Goal: Navigation & Orientation: Find specific page/section

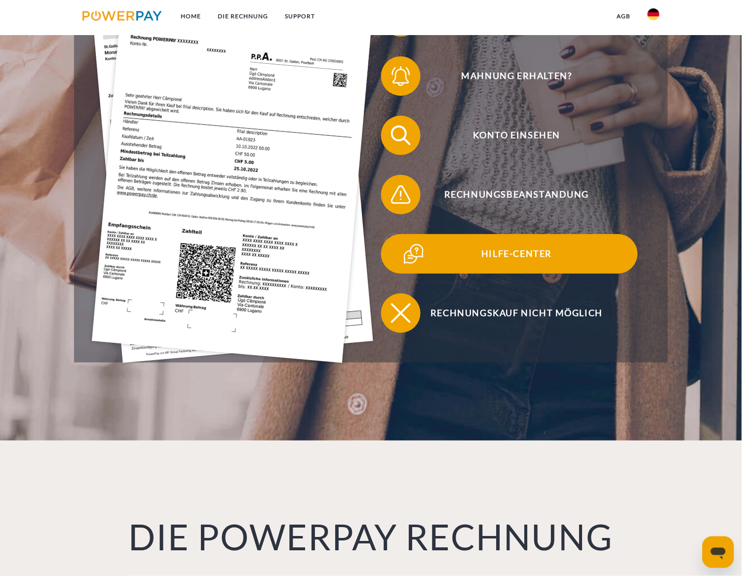
scroll to position [185, 0]
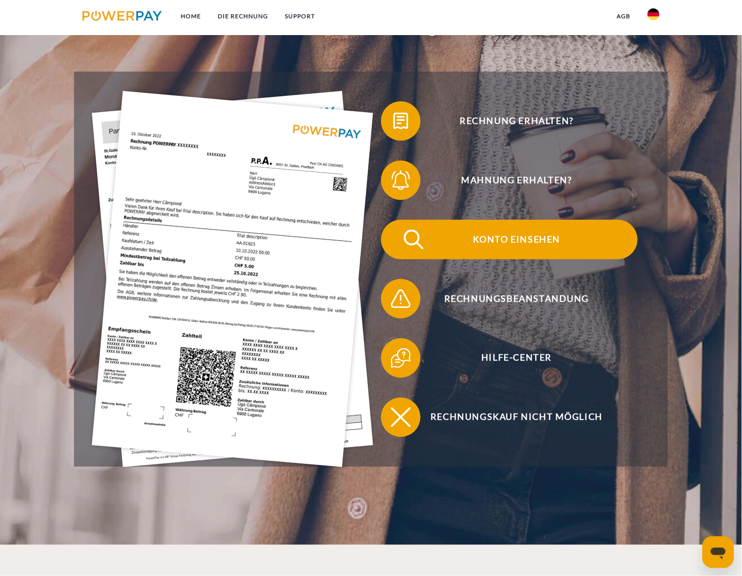
click at [529, 234] on span "Konto einsehen" at bounding box center [517, 239] width 242 height 39
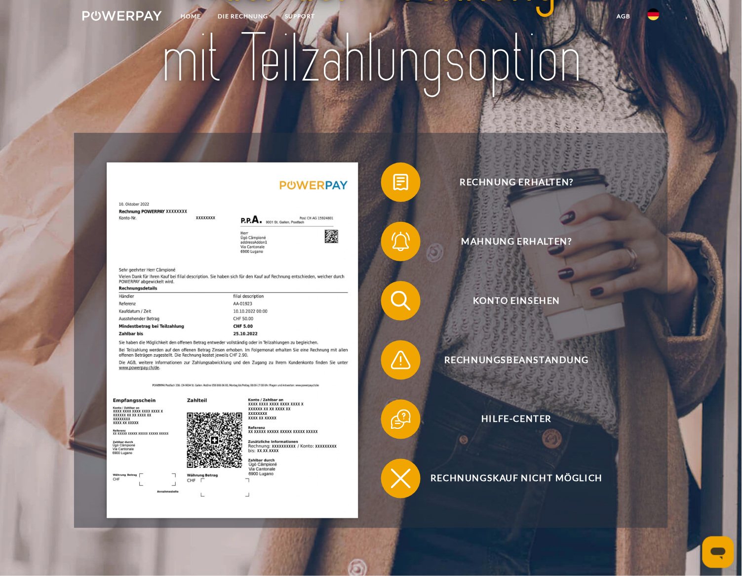
scroll to position [185, 0]
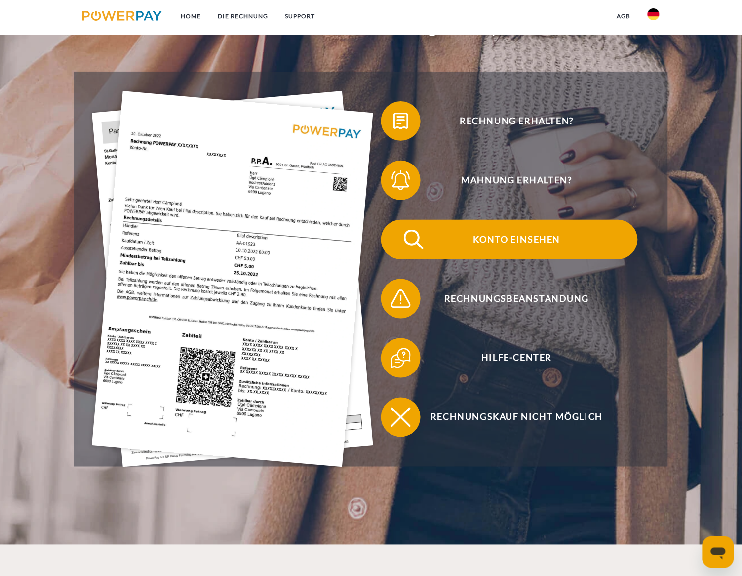
click at [506, 236] on span "Konto einsehen" at bounding box center [517, 239] width 242 height 39
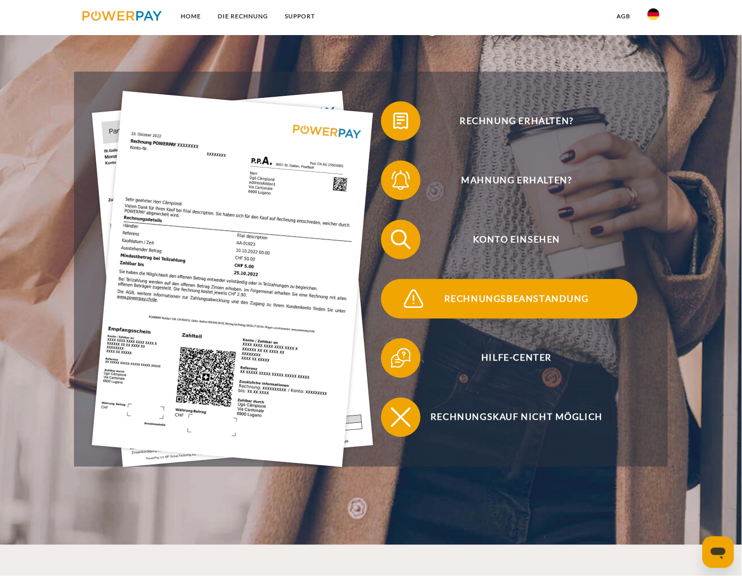
scroll to position [0, 0]
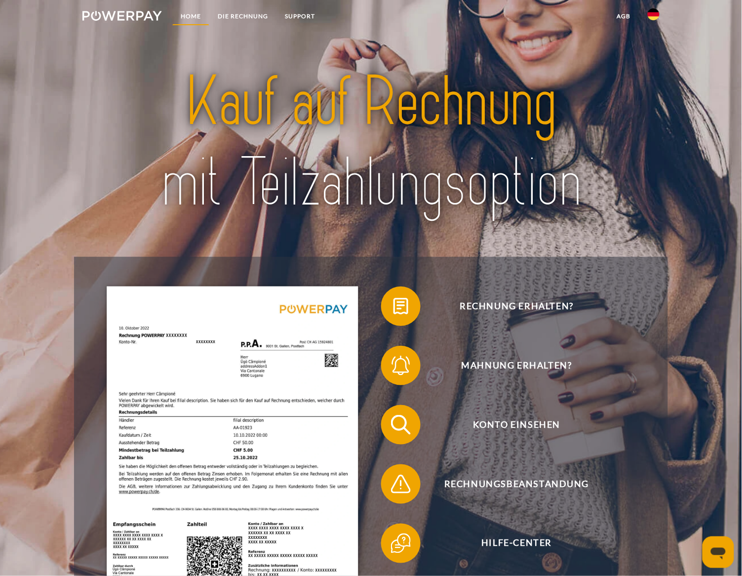
click at [188, 14] on link "Home" at bounding box center [190, 16] width 37 height 18
